Goal: Go to known website: Go to known website

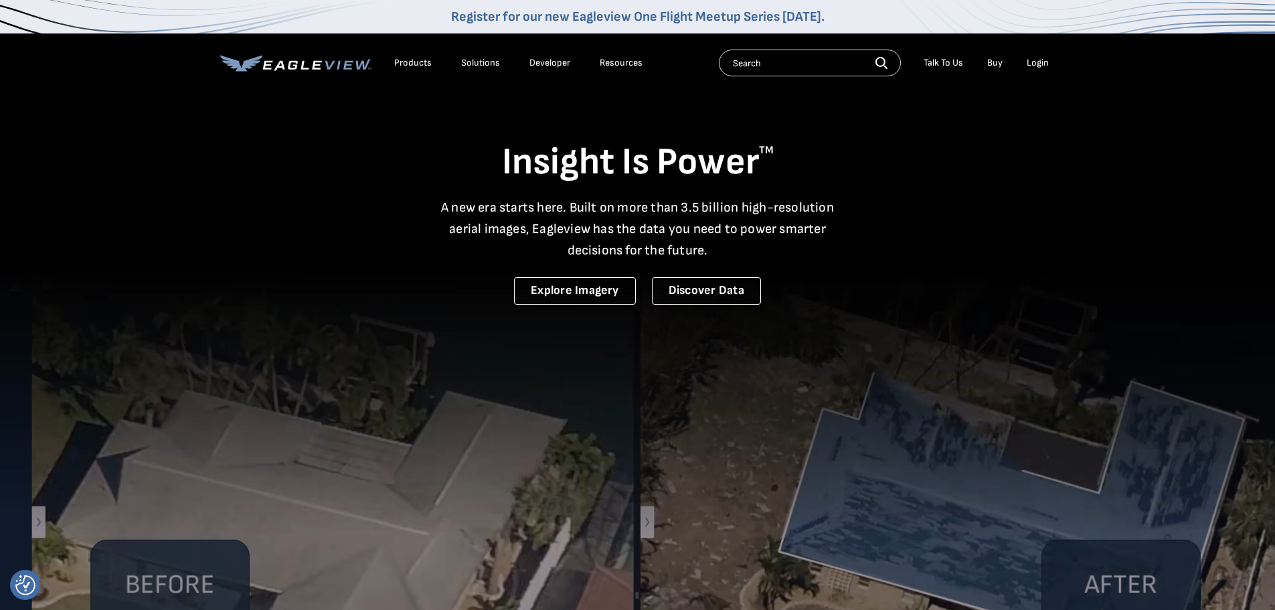
click at [1034, 64] on div "Login" at bounding box center [1038, 63] width 22 height 12
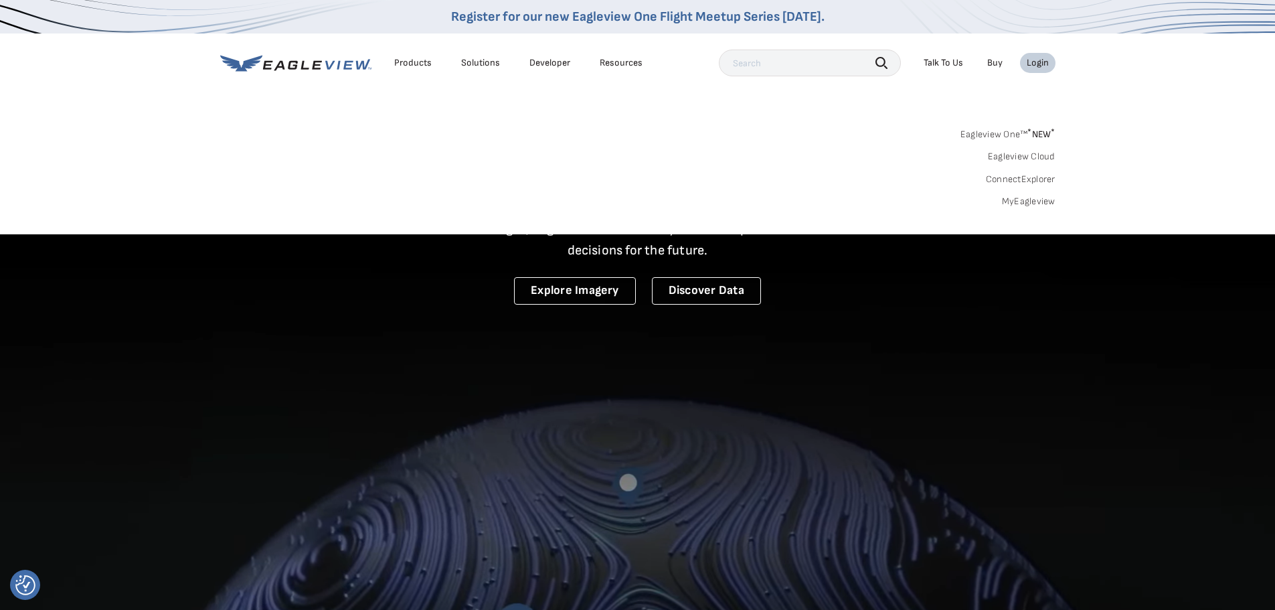
click at [1042, 62] on div "Login" at bounding box center [1038, 63] width 22 height 12
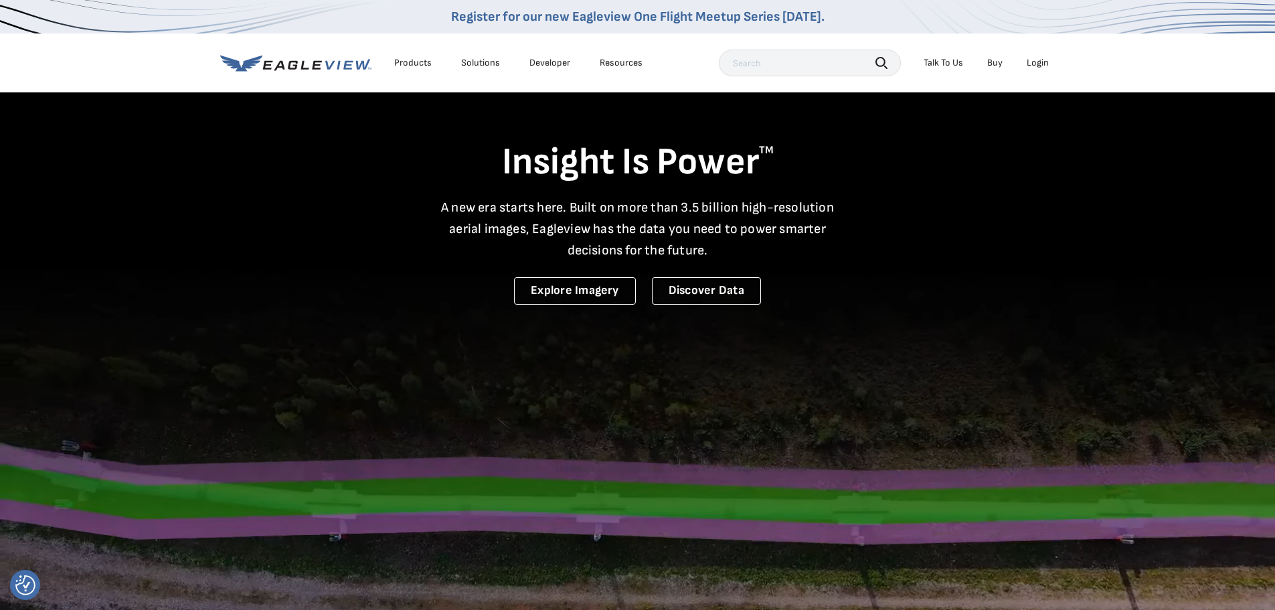
click at [1042, 62] on div "Login" at bounding box center [1038, 63] width 22 height 12
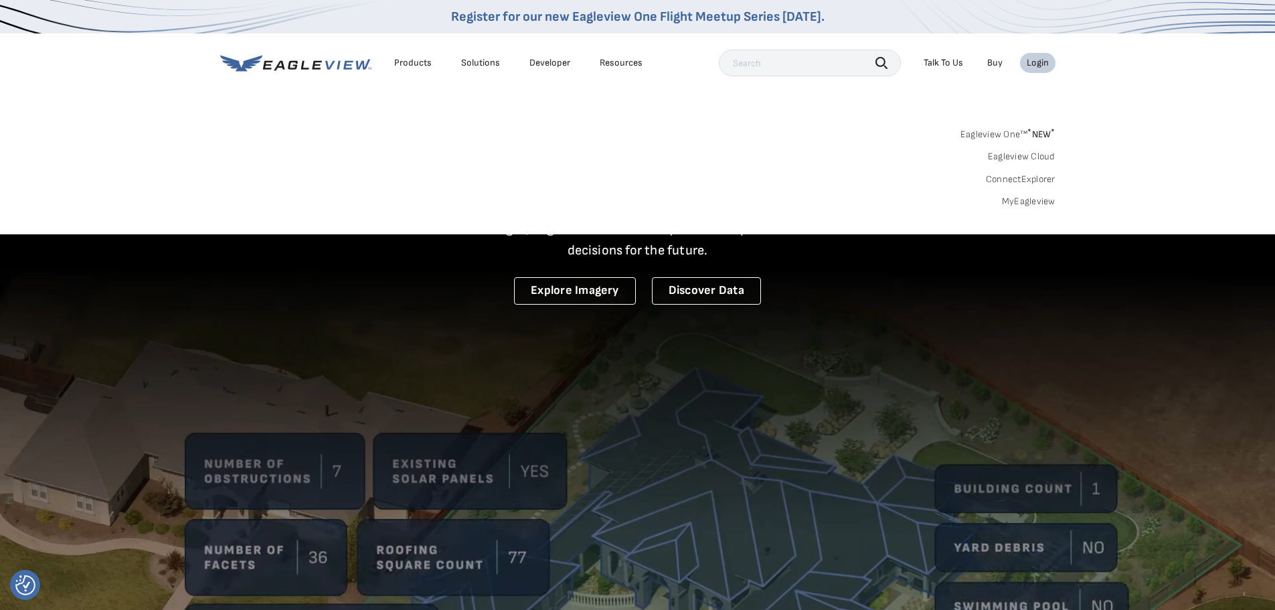
click at [1028, 133] on sup "*" at bounding box center [1030, 132] width 4 height 11
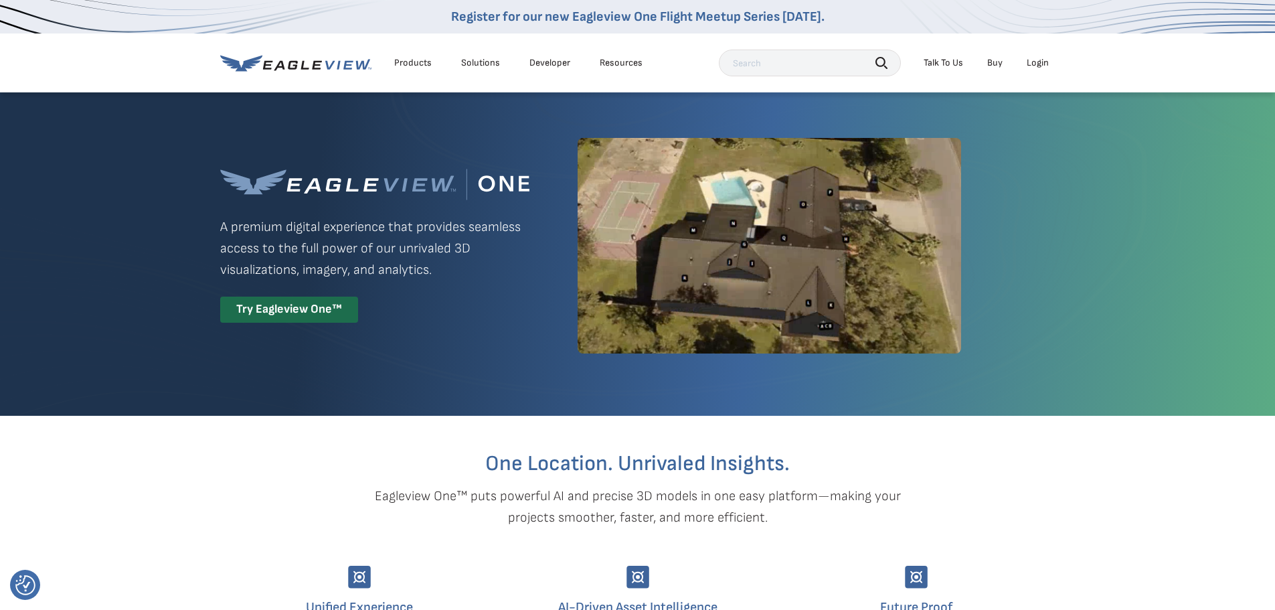
click at [1032, 64] on div "Login" at bounding box center [1038, 63] width 22 height 12
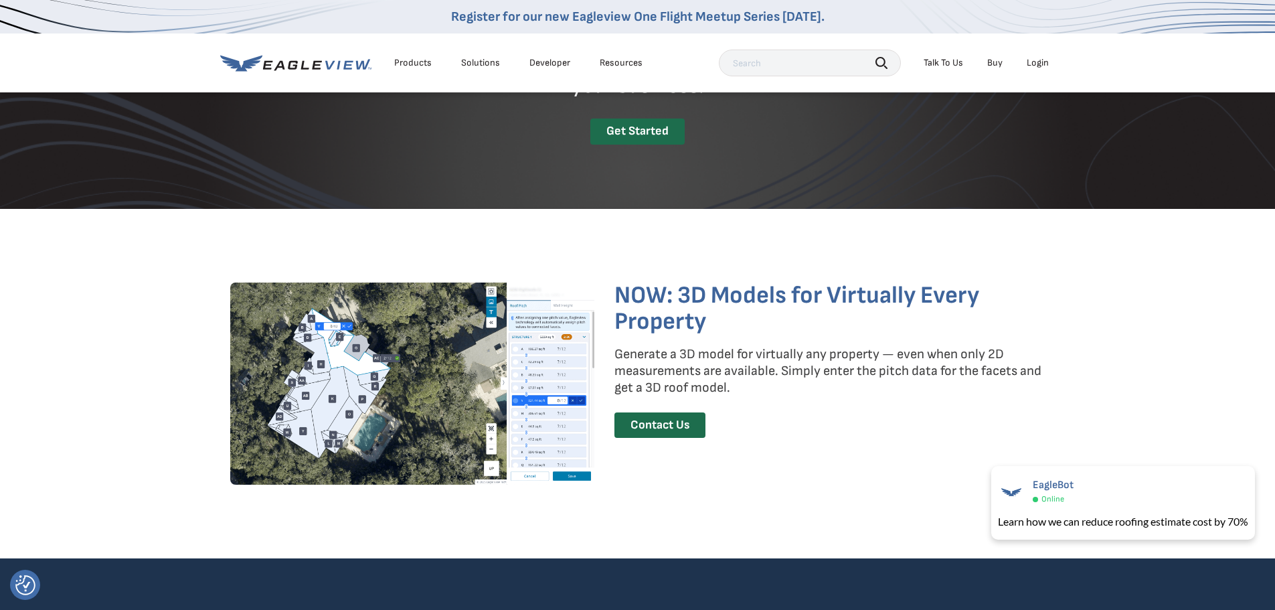
scroll to position [1875, 0]
